Goal: Information Seeking & Learning: Learn about a topic

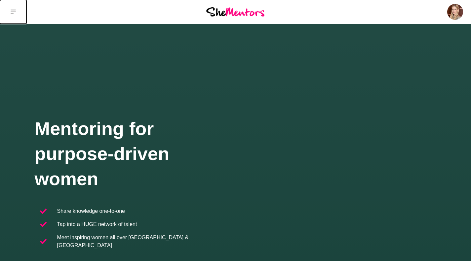
click at [8, 14] on button at bounding box center [13, 12] width 26 height 24
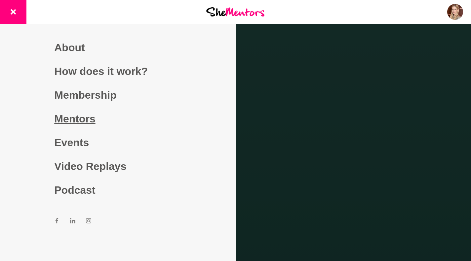
click at [82, 124] on link "Mentors" at bounding box center [117, 119] width 127 height 24
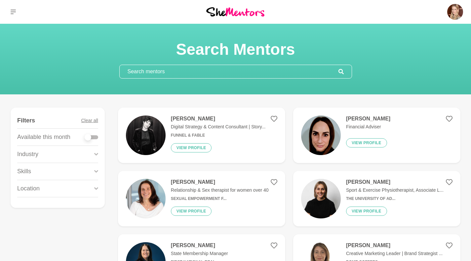
click at [202, 118] on h4 "[PERSON_NAME]" at bounding box center [218, 119] width 95 height 7
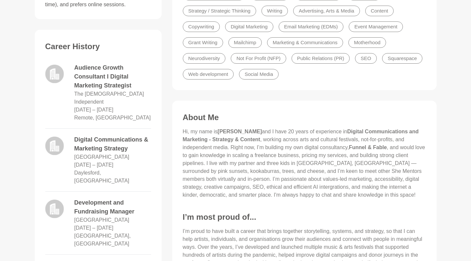
scroll to position [248, 0]
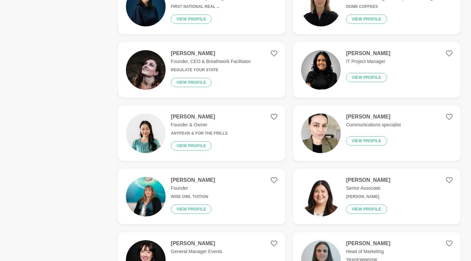
scroll to position [256, 0]
click at [327, 134] on img at bounding box center [321, 133] width 40 height 40
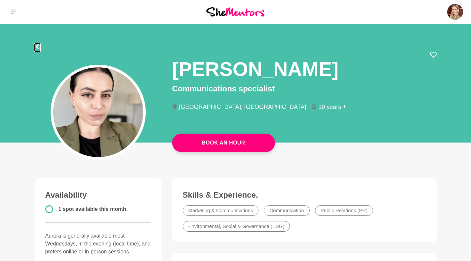
click at [37, 49] on icon at bounding box center [37, 46] width 5 height 5
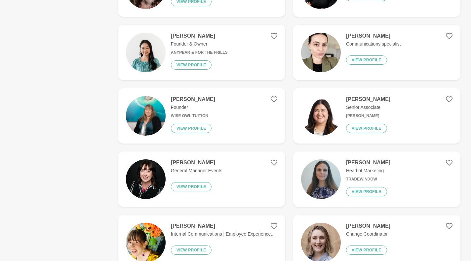
scroll to position [337, 0]
click at [326, 117] on img at bounding box center [321, 116] width 40 height 40
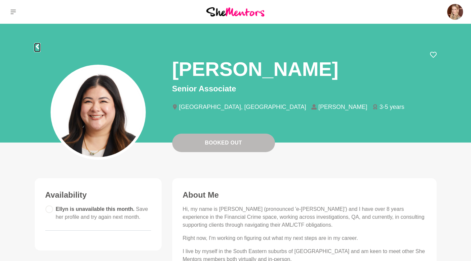
click at [37, 46] on icon at bounding box center [36, 46] width 3 height 5
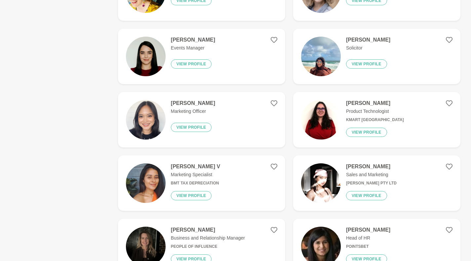
scroll to position [587, 0]
click at [156, 121] on img at bounding box center [146, 120] width 40 height 40
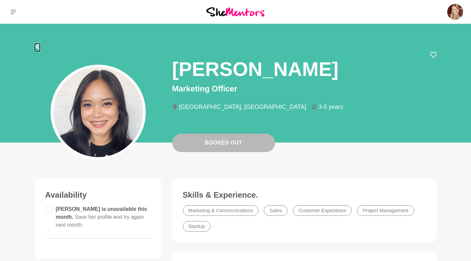
click at [37, 47] on icon at bounding box center [36, 46] width 3 height 5
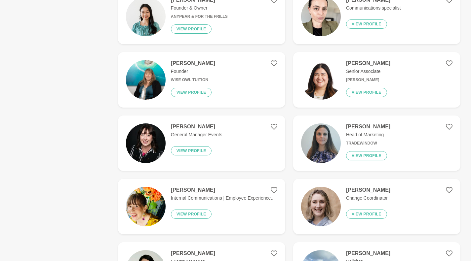
scroll to position [388, 0]
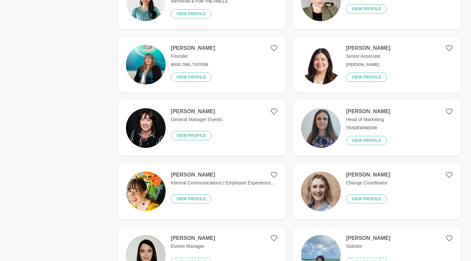
click at [342, 132] on div "[PERSON_NAME] Head of Marketing TradeWindow View profile" at bounding box center [366, 128] width 50 height 40
click at [310, 128] on img at bounding box center [321, 128] width 40 height 40
click at [362, 139] on button "View profile" at bounding box center [366, 140] width 41 height 9
click at [369, 112] on h4 "[PERSON_NAME]" at bounding box center [368, 111] width 44 height 7
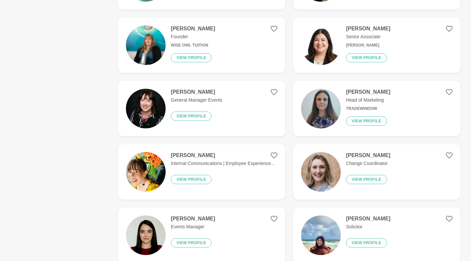
scroll to position [420, 0]
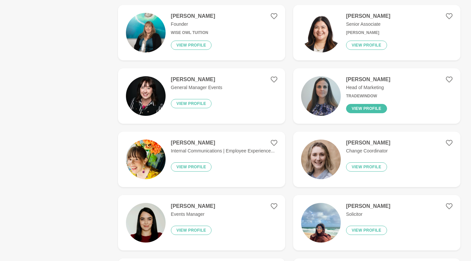
click at [361, 113] on button "View profile" at bounding box center [366, 108] width 41 height 9
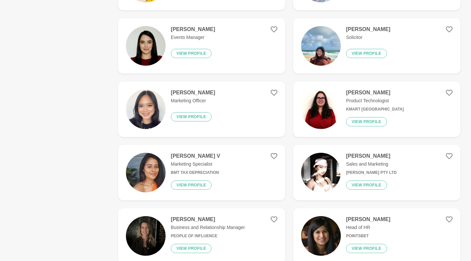
scroll to position [597, 0]
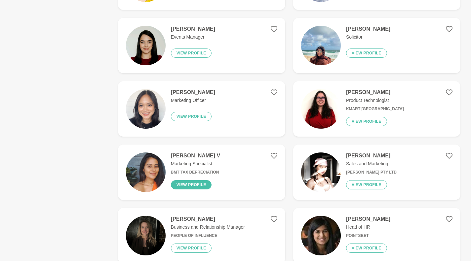
click at [179, 188] on button "View profile" at bounding box center [191, 184] width 41 height 9
click at [154, 177] on img at bounding box center [146, 173] width 40 height 40
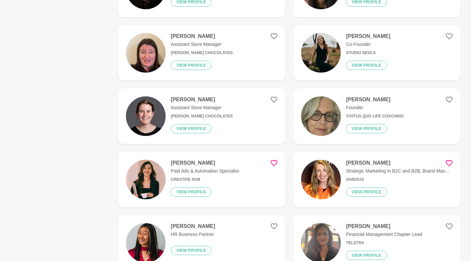
scroll to position [845, 0]
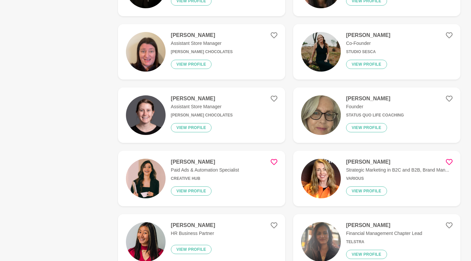
click at [162, 181] on img at bounding box center [146, 179] width 40 height 40
